Goal: Information Seeking & Learning: Check status

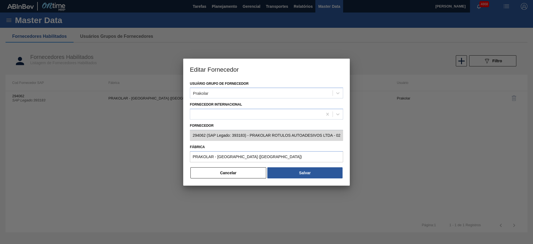
click at [225, 171] on button "Cancelar" at bounding box center [229, 172] width 76 height 11
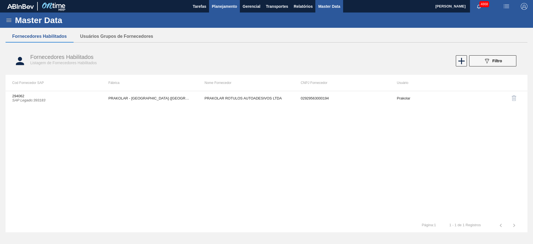
click at [224, 8] on span "Planejamento" at bounding box center [224, 6] width 25 height 7
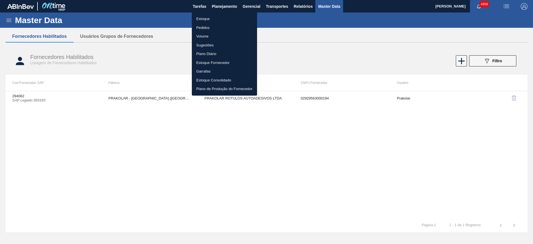
click at [209, 19] on li "Estoque" at bounding box center [224, 18] width 65 height 9
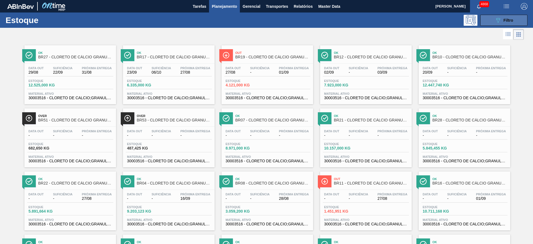
click at [518, 16] on button "089F7B8B-B2A5-4AFE-B5C0-19BA573D28AC Filtro" at bounding box center [504, 20] width 47 height 11
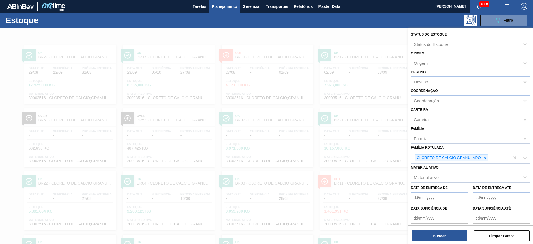
click at [489, 160] on Rotulada "Família Rotulada" at bounding box center [489, 158] width 1 height 5
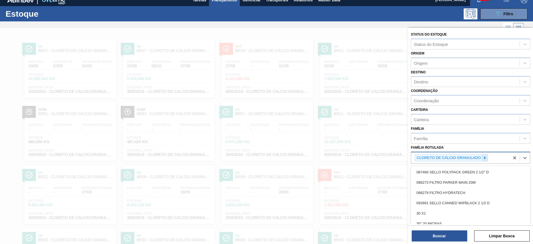
scroll to position [8, 0]
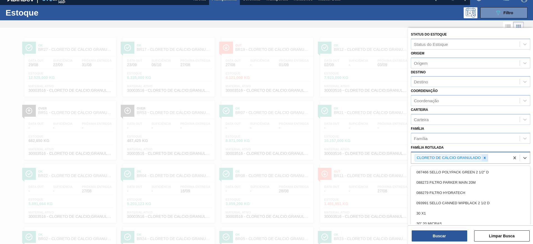
click at [487, 159] on icon at bounding box center [485, 158] width 4 height 4
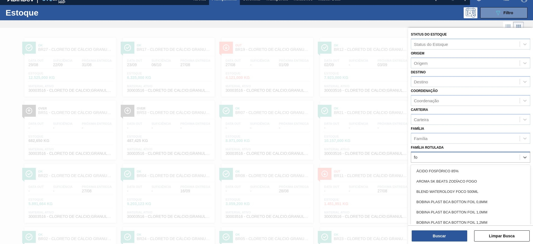
type Rotulada "fos"
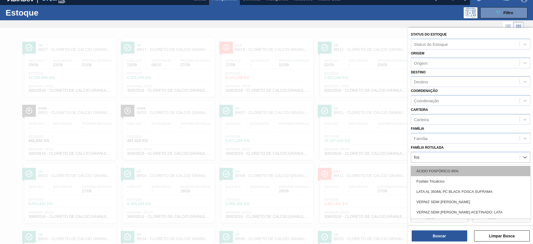
click at [481, 170] on div "ÁCIDO FOSFÓRICO 85%" at bounding box center [470, 171] width 119 height 10
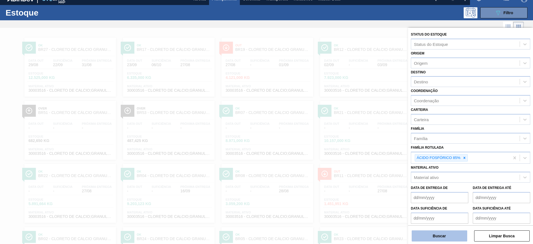
click at [452, 233] on button "Buscar" at bounding box center [440, 235] width 56 height 11
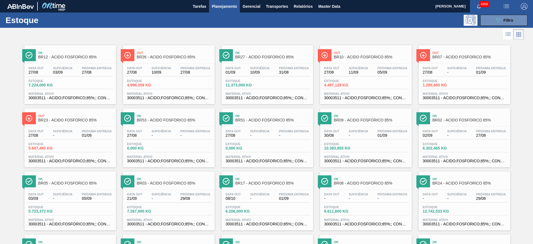
click at [375, 71] on div "Data out 27/08 Suficiência 11/09 Próxima Entrega 05/09" at bounding box center [366, 71] width 86 height 10
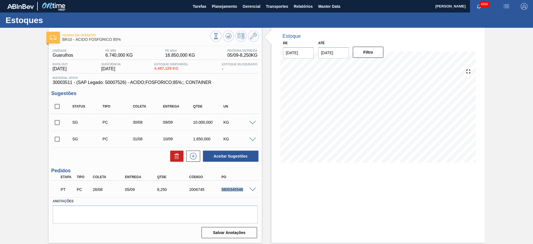
drag, startPoint x: 219, startPoint y: 191, endPoint x: 245, endPoint y: 193, distance: 25.6
click at [245, 193] on div "PT PC 26/08 05/09 8,[PHONE_NUMBER] 5800345546" at bounding box center [153, 188] width 193 height 11
copy div "5800345546"
drag, startPoint x: 51, startPoint y: 81, endPoint x: 71, endPoint y: 83, distance: 20.4
click at [71, 83] on div "Material ativo 30003511 - (SAP Legado: 50007526) - ACIDO;FOSFORICO;85%;; CONTAI…" at bounding box center [155, 80] width 208 height 9
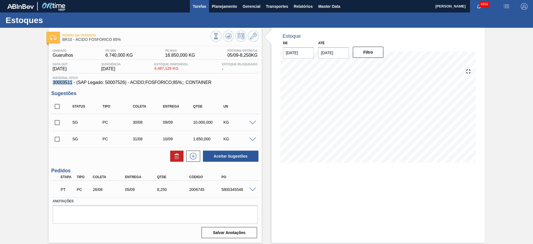
copy span "30003511"
